Goal: Find specific page/section: Find specific page/section

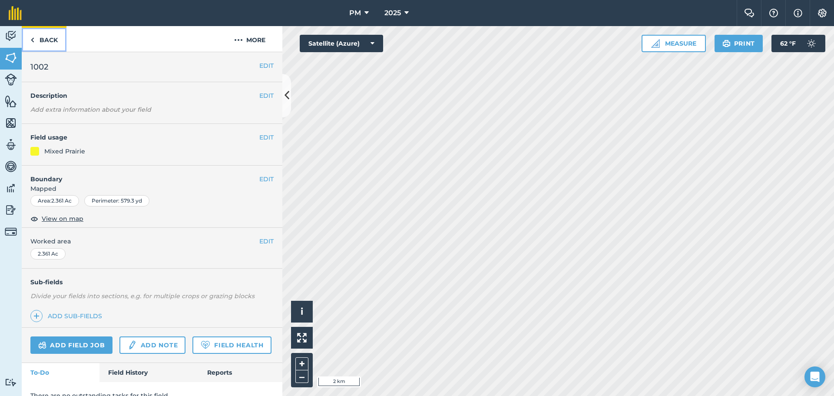
click at [33, 37] on img at bounding box center [32, 40] width 4 height 10
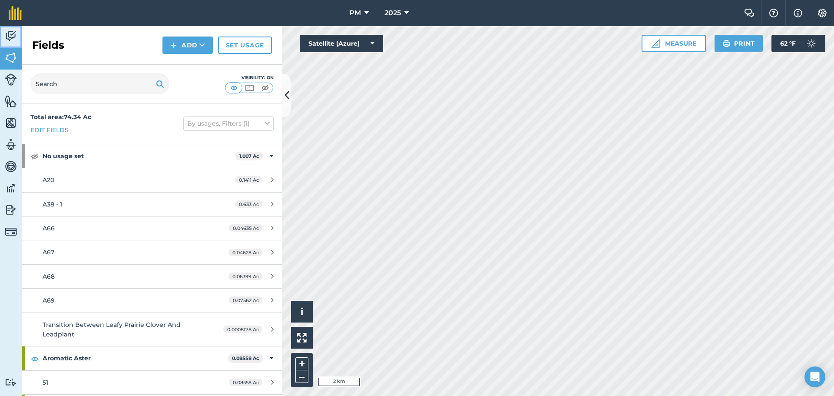
click at [10, 36] on img at bounding box center [11, 36] width 12 height 13
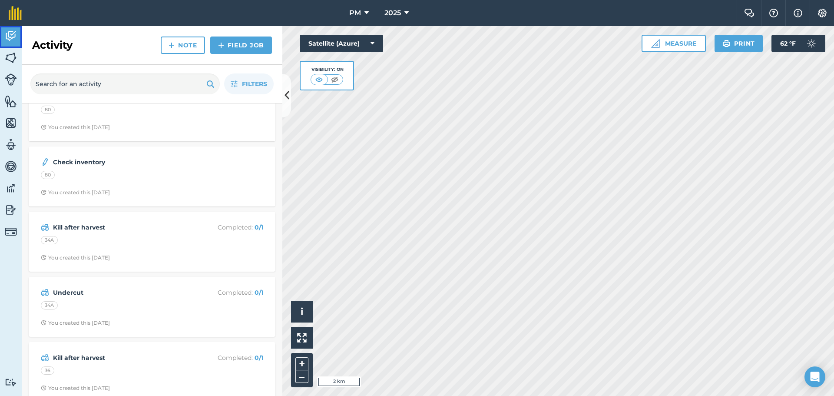
scroll to position [652, 0]
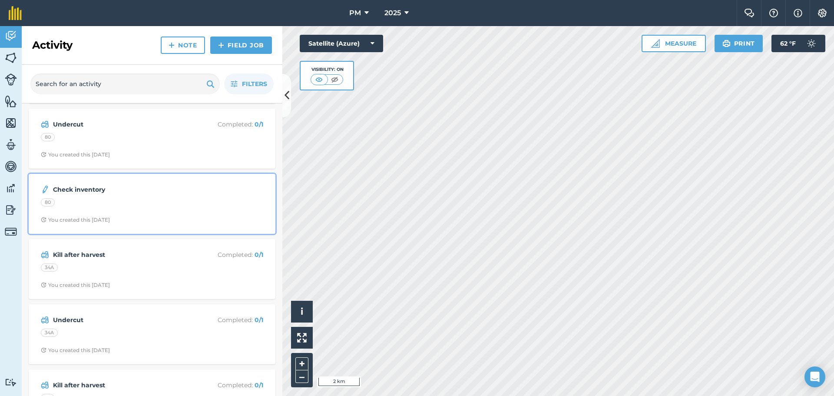
click at [176, 202] on div "80" at bounding box center [152, 203] width 222 height 11
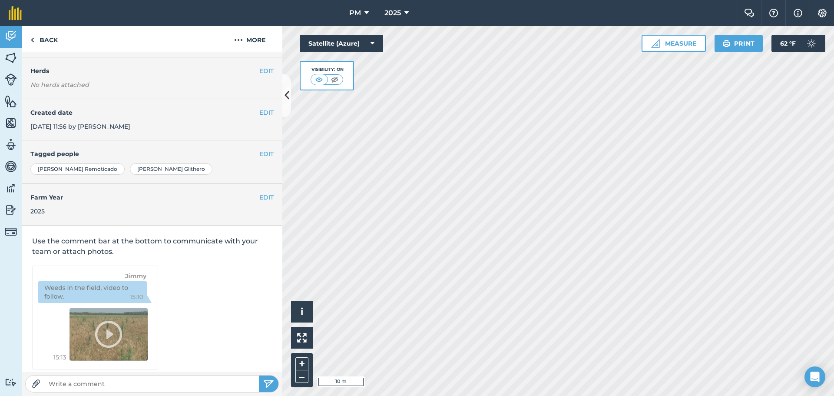
scroll to position [112, 0]
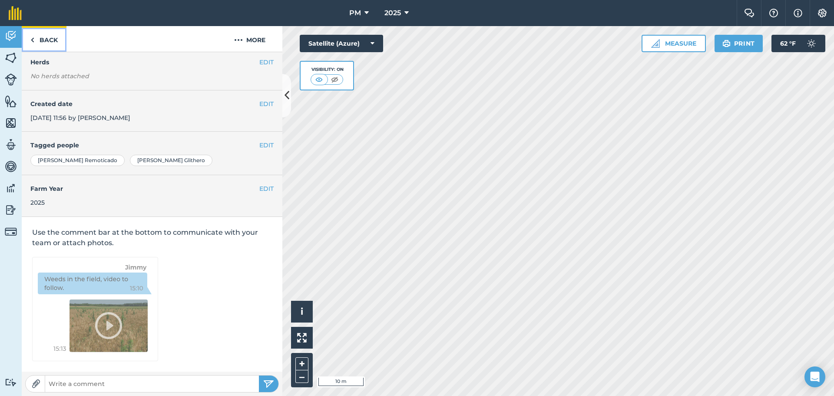
click at [33, 40] on img at bounding box center [32, 40] width 4 height 10
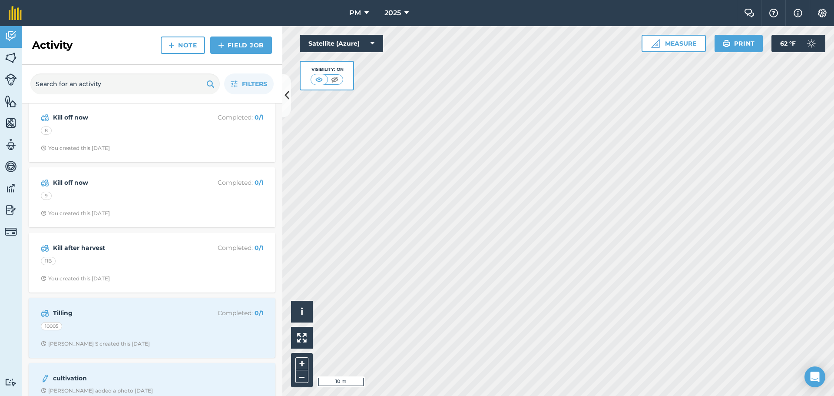
scroll to position [1520, 0]
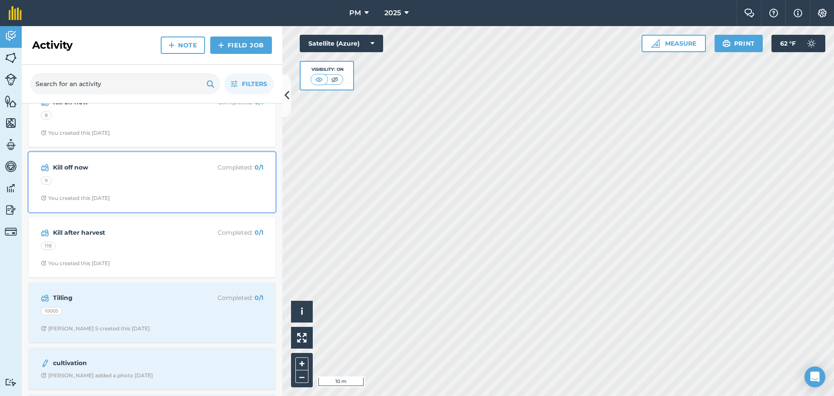
click at [146, 184] on div "9" at bounding box center [152, 181] width 222 height 11
